Goal: Transaction & Acquisition: Book appointment/travel/reservation

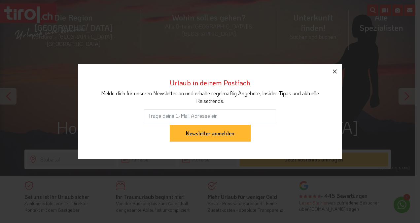
click at [335, 73] on icon "button" at bounding box center [335, 71] width 8 height 8
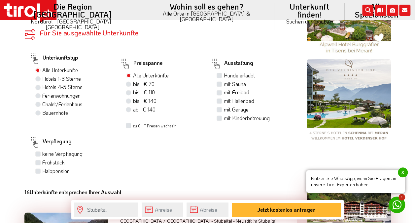
scroll to position [389, 0]
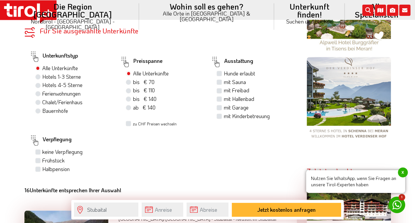
click at [224, 74] on label "Hunde erlaubt" at bounding box center [239, 73] width 31 height 7
click at [219, 74] on input "Hunde erlaubt" at bounding box center [220, 73] width 4 height 4
checkbox input "true"
click at [42, 153] on label "keine Verpflegung" at bounding box center [62, 151] width 40 height 7
click at [39, 153] on input "keine Verpflegung" at bounding box center [39, 151] width 4 height 4
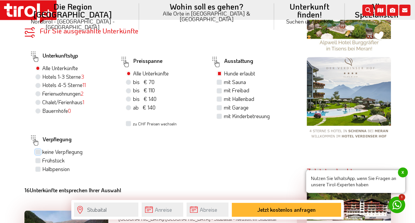
checkbox input "true"
click at [42, 167] on label "Halbpension" at bounding box center [55, 168] width 27 height 7
click at [37, 167] on input "Halbpension" at bounding box center [39, 169] width 4 height 4
checkbox input "true"
click at [42, 160] on label "Frühstück" at bounding box center [53, 160] width 22 height 7
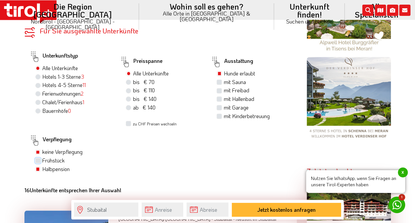
click at [38, 160] on input "Frühstück" at bounding box center [39, 160] width 4 height 4
checkbox input "true"
click at [40, 181] on form "Für Sie ausgewählte Unterkünfte Ihre Unterkünfte in der Region Unterkunftstyp A…" at bounding box center [160, 110] width 273 height 167
click at [43, 172] on label "Halbpension" at bounding box center [55, 168] width 27 height 7
click at [41, 171] on input "Halbpension" at bounding box center [39, 169] width 4 height 4
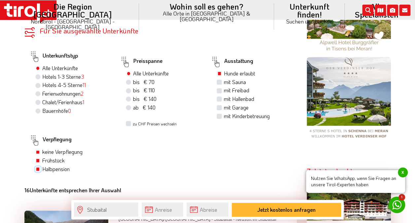
checkbox input "false"
click at [42, 95] on label "Ferienwohnungen 2" at bounding box center [62, 93] width 41 height 7
click at [37, 95] on input "Ferienwohnungen 2" at bounding box center [39, 93] width 4 height 4
radio input "true"
click at [42, 79] on label "Hotels 1-3 Sterne 3" at bounding box center [63, 76] width 42 height 7
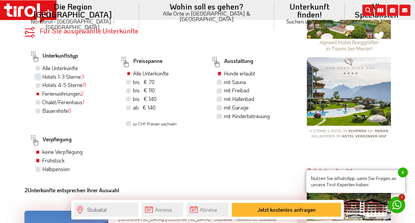
click at [38, 79] on input "Hotels 1-3 Sterne 3" at bounding box center [39, 76] width 4 height 4
radio input "true"
click at [42, 93] on label "Ferienwohnungen 2" at bounding box center [62, 93] width 41 height 7
click at [38, 93] on input "Ferienwohnungen 2" at bounding box center [39, 93] width 4 height 4
radio input "true"
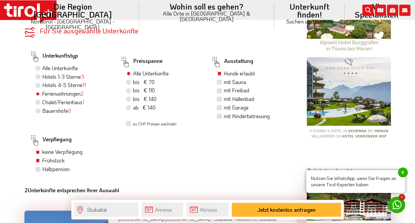
click at [51, 67] on label "Alle Unterkünfte" at bounding box center [60, 67] width 36 height 7
click at [41, 67] on input "Alle Unterkünfte" at bounding box center [39, 68] width 4 height 4
radio input "true"
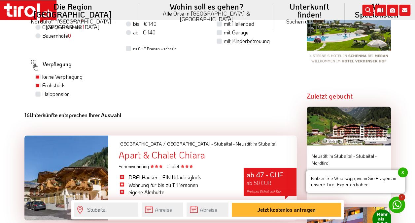
scroll to position [466, 0]
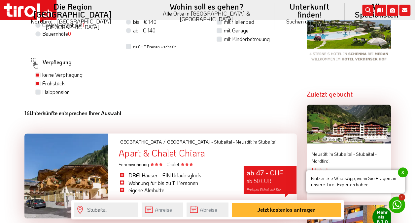
click at [404, 174] on span "x" at bounding box center [403, 172] width 10 height 10
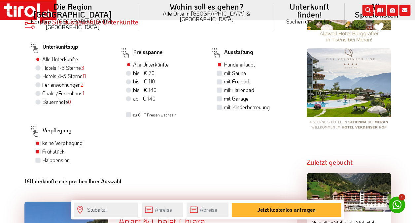
scroll to position [397, 0]
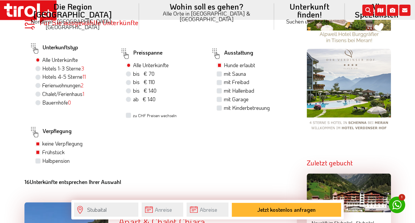
click at [133, 75] on label "bis € 70 bis CHF 65" at bounding box center [143, 73] width 21 height 7
click at [127, 75] on input "bis € 70 bis CHF 65" at bounding box center [129, 73] width 4 height 4
radio input "true"
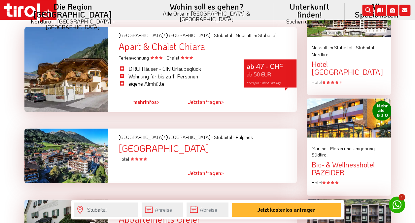
scroll to position [572, 0]
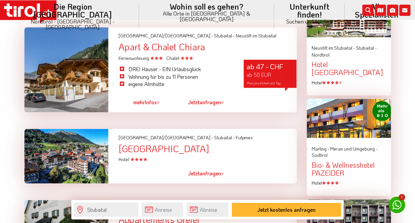
click at [142, 107] on link "mehr Infos >" at bounding box center [146, 101] width 26 height 15
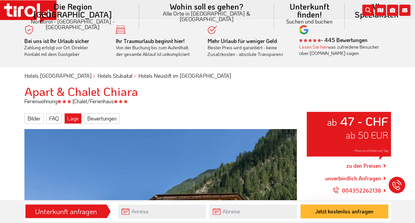
click at [69, 120] on link "Lage" at bounding box center [72, 118] width 17 height 11
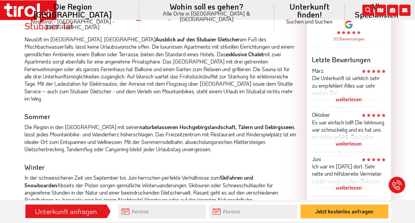
scroll to position [356, 0]
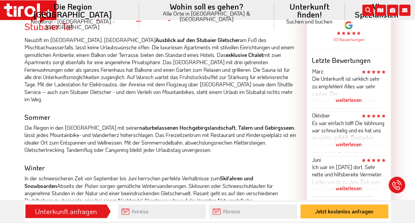
click at [346, 102] on div "weiterlesen" at bounding box center [349, 100] width 74 height 17
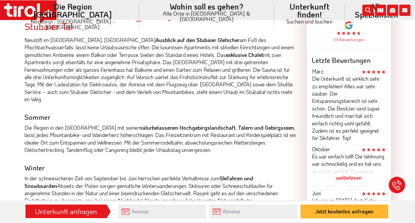
click at [351, 175] on div "weiterlesen" at bounding box center [349, 177] width 74 height 17
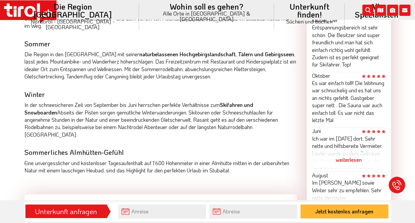
scroll to position [432, 0]
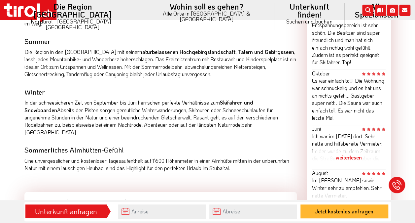
click at [349, 157] on div "weiterlesen" at bounding box center [349, 157] width 74 height 17
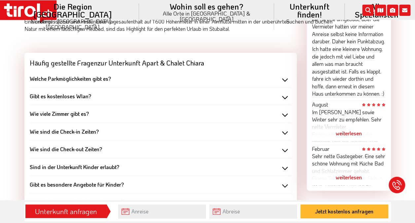
scroll to position [572, 0]
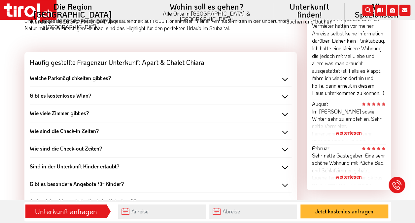
click at [347, 138] on div "weiterlesen" at bounding box center [349, 132] width 74 height 17
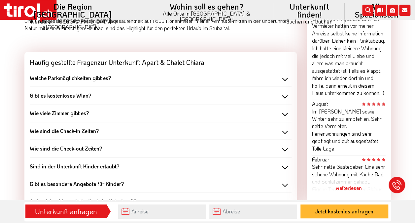
click at [352, 189] on div "weiterlesen" at bounding box center [349, 187] width 74 height 17
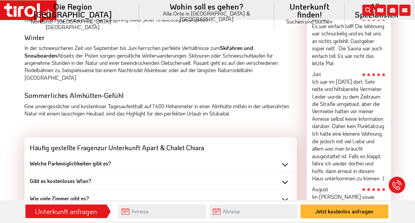
scroll to position [486, 0]
click at [82, 195] on b "Wie viele Zimmer gibt es?" at bounding box center [59, 198] width 59 height 7
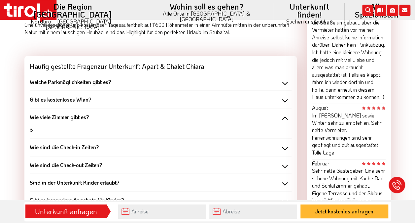
scroll to position [568, 0]
click at [34, 121] on div "6" at bounding box center [161, 127] width 262 height 12
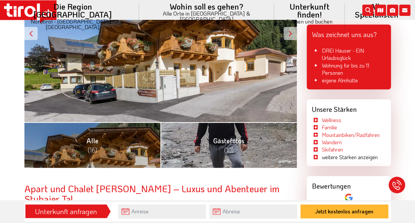
scroll to position [183, 0]
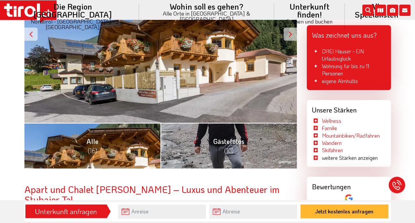
click at [113, 149] on link "Alle (16)" at bounding box center [92, 146] width 136 height 46
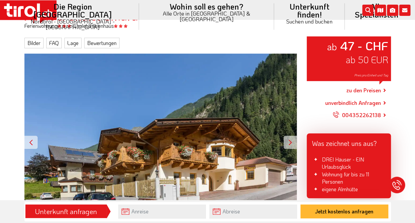
scroll to position [74, 0]
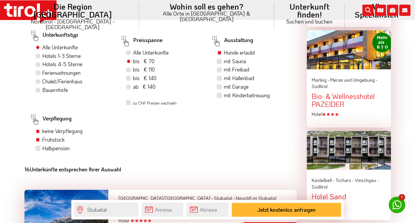
scroll to position [409, 0]
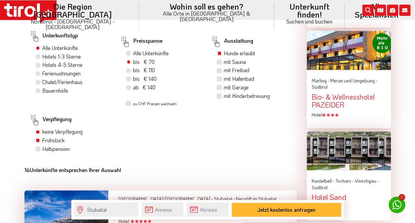
click at [133, 72] on label "bis € 110 bis CHF 103" at bounding box center [144, 69] width 22 height 7
click at [128, 72] on input "bis € 110 bis CHF 103" at bounding box center [129, 70] width 4 height 4
radio input "true"
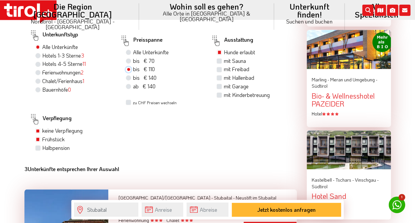
scroll to position [414, 0]
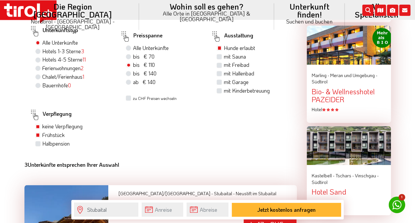
click at [42, 52] on label "Hotels 1-3 Sterne 3" at bounding box center [63, 51] width 42 height 7
click at [38, 52] on input "Hotels 1-3 Sterne 3" at bounding box center [39, 51] width 4 height 4
radio input "true"
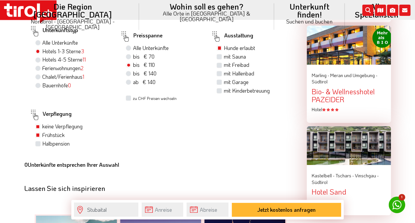
click at [42, 42] on label "Alle Unterkünfte" at bounding box center [60, 42] width 36 height 7
click at [37, 42] on input "Alle Unterkünfte" at bounding box center [39, 42] width 4 height 4
radio input "true"
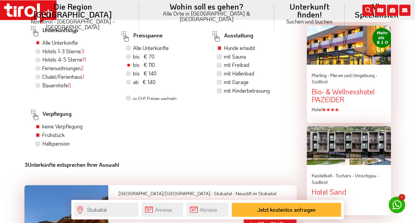
click at [134, 84] on span "ab € 140" at bounding box center [144, 81] width 22 height 7
click at [132, 84] on input "ab € 140 ab CHF 131" at bounding box center [129, 82] width 4 height 4
radio input "true"
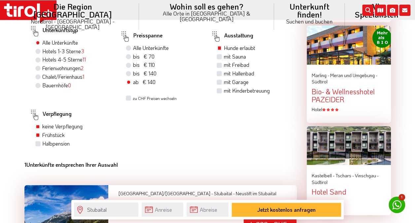
click at [133, 74] on label "bis € 140 bis CHF 131" at bounding box center [144, 73] width 23 height 7
click at [128, 74] on input "bis € 140 bis CHF 131" at bounding box center [129, 73] width 4 height 4
radio input "true"
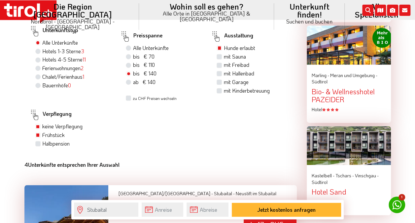
click at [133, 67] on label "bis € 110 bis CHF 103" at bounding box center [144, 64] width 22 height 7
click at [127, 67] on input "bis € 110 bis CHF 103" at bounding box center [129, 64] width 4 height 4
radio input "true"
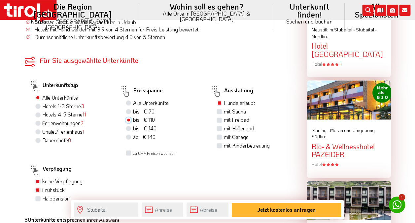
scroll to position [356, 0]
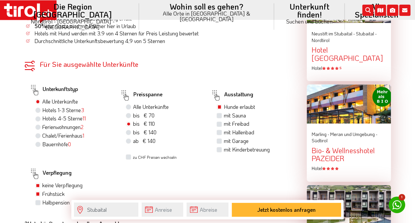
click at [133, 106] on label "Alle Unterkünfte" at bounding box center [151, 106] width 36 height 7
click at [129, 106] on input "Alle Unterkünfte" at bounding box center [129, 106] width 4 height 4
radio input "true"
click at [224, 106] on label "Hunde erlaubt" at bounding box center [239, 106] width 31 height 7
click at [219, 106] on input "Hunde erlaubt" at bounding box center [220, 106] width 4 height 4
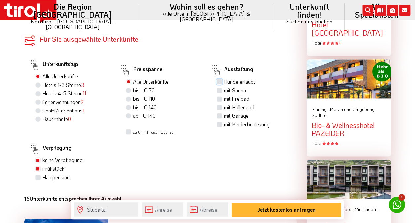
scroll to position [380, 0]
click at [224, 84] on label "Hunde erlaubt" at bounding box center [239, 81] width 31 height 7
click at [218, 84] on input "Hunde erlaubt" at bounding box center [220, 82] width 4 height 4
checkbox input "true"
click at [133, 134] on label "zu CHF Preisen wechseln" at bounding box center [155, 133] width 44 height 6
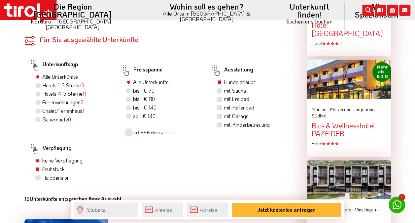
click at [130, 134] on input "zu CHF Preisen wechseln" at bounding box center [129, 132] width 4 height 4
checkbox input "true"
click at [133, 99] on label "bis € 110 bis CHF 103" at bounding box center [147, 98] width 28 height 7
click at [129, 99] on input "bis € 110 bis CHF 103" at bounding box center [129, 98] width 4 height 4
radio input "true"
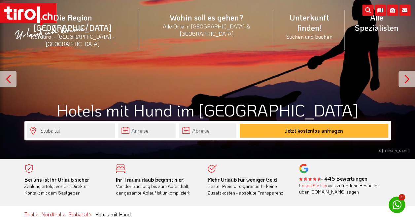
scroll to position [0, 0]
